Goal: Task Accomplishment & Management: Manage account settings

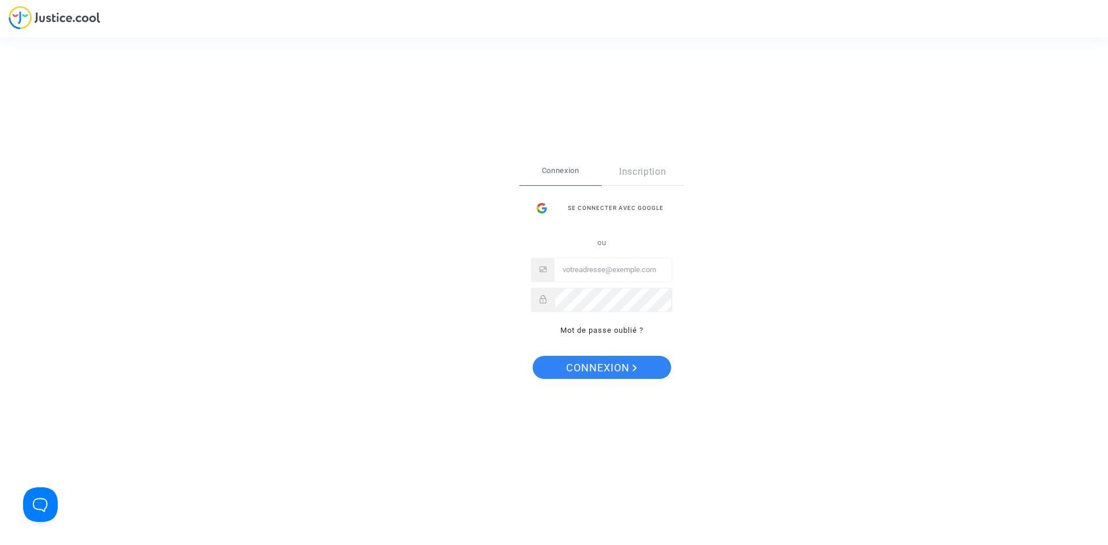
type input "flights@lawfirm.bg"
click at [598, 362] on span "Connexion" at bounding box center [601, 368] width 71 height 24
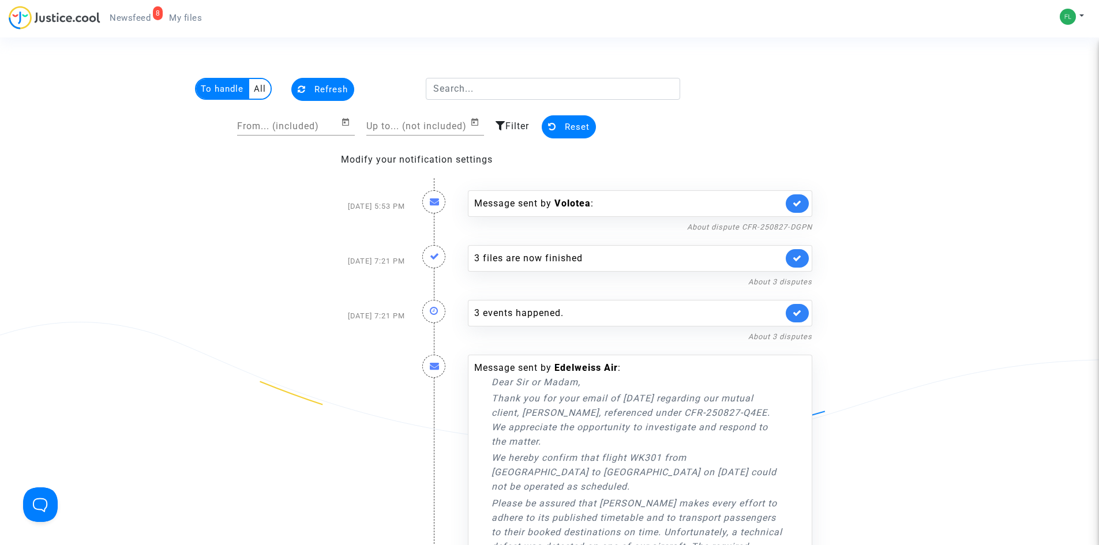
click at [147, 18] on span "Newsfeed" at bounding box center [130, 18] width 41 height 10
click at [312, 88] on button "Refresh" at bounding box center [322, 89] width 63 height 23
